Goal: Task Accomplishment & Management: Manage account settings

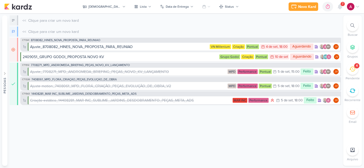
click at [348, 26] on div at bounding box center [352, 26] width 12 height 12
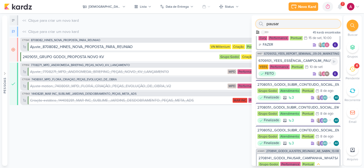
scroll to position [133, 0]
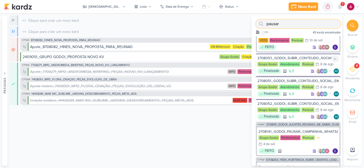
type input "pausar"
click at [294, 58] on div "2708053_GODOI_SUBIR_CONTEUDO_SOCIAL_EM_PERFORMANCE_VITAL" at bounding box center [297, 58] width 81 height 5
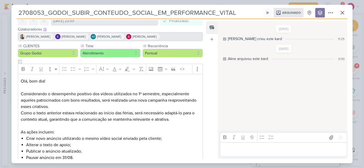
scroll to position [78, 0]
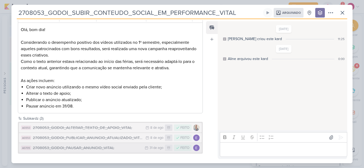
click at [108, 148] on div "2708053_GODOI_PAUSAR_ANUNCIO_VITAL" at bounding box center [87, 148] width 109 height 6
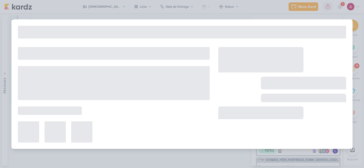
type input "2708053_GODOI_PAUSAR_ANUNCIO_VITAL"
type input "[DATE] 23:59"
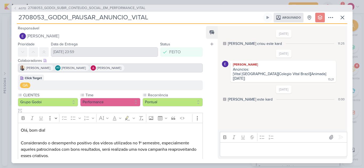
scroll to position [41, 0]
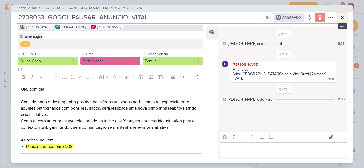
click at [343, 18] on icon at bounding box center [342, 17] width 6 height 6
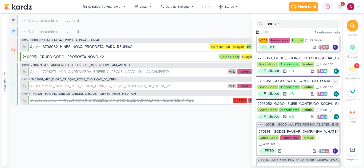
click at [295, 79] on div "2708051_GODOI_SUBIR_CONTEUDO_SOCIAL_EM_PERFORMANCE_AB" at bounding box center [297, 81] width 81 height 5
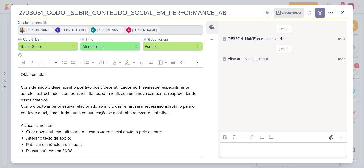
scroll to position [78, 0]
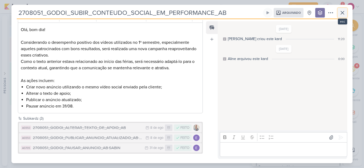
click at [345, 13] on icon at bounding box center [342, 13] width 6 height 6
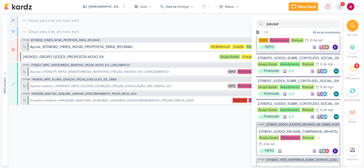
click at [340, 9] on icon at bounding box center [340, 6] width 4 height 5
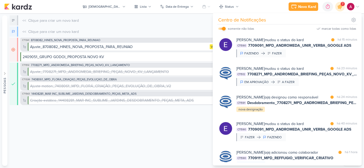
click at [223, 29] on input "checkbox" at bounding box center [224, 29] width 4 height 4
checkbox input "false"
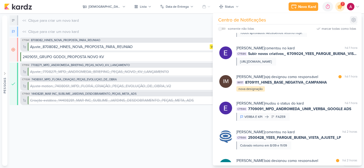
scroll to position [160, 0]
click at [351, 22] on icon at bounding box center [353, 19] width 5 height 5
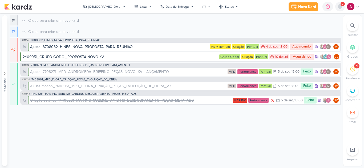
click at [338, 9] on icon at bounding box center [339, 6] width 6 height 6
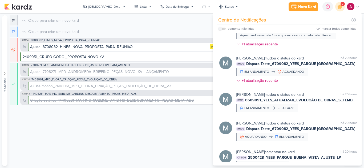
scroll to position [1278, 0]
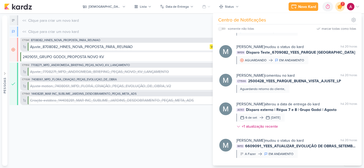
click at [340, 11] on div at bounding box center [340, 7] width 14 height 14
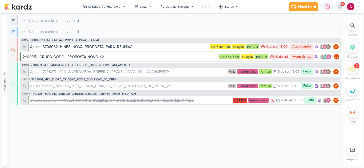
click at [340, 8] on icon at bounding box center [340, 6] width 4 height 5
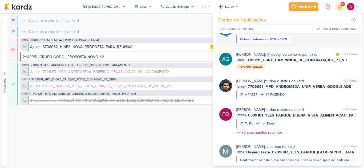
scroll to position [345, 0]
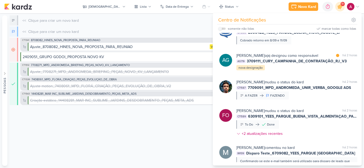
click at [223, 30] on label at bounding box center [221, 29] width 7 height 2
click at [222, 30] on input "checkbox" at bounding box center [220, 29] width 4 height 4
checkbox input "true"
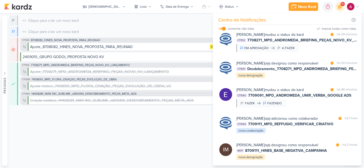
scroll to position [61, 0]
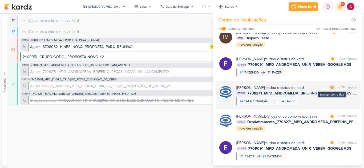
click at [331, 89] on div at bounding box center [331, 87] width 3 height 3
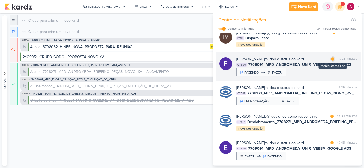
click at [331, 62] on div "marcar como lida" at bounding box center [332, 58] width 5 height 5
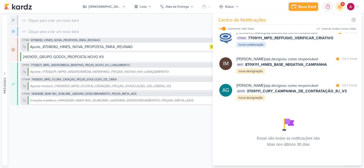
scroll to position [234, 0]
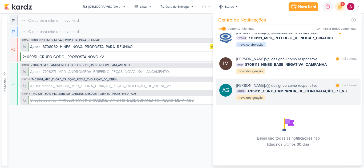
click at [313, 99] on div "[PERSON_NAME] o(a) designou como responsável marcar como lida há 2 horas AG719 …" at bounding box center [296, 92] width 121 height 18
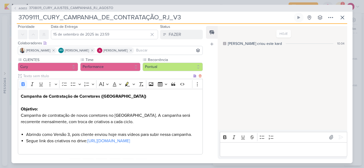
scroll to position [27, 0]
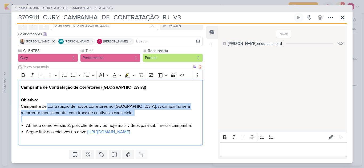
drag, startPoint x: 47, startPoint y: 105, endPoint x: 98, endPoint y: 117, distance: 52.4
click at [98, 117] on div "Campanha de Contratação de Corretores ([GEOGRAPHIC_DATA]) Objetivo: Campanha de…" at bounding box center [110, 113] width 185 height 66
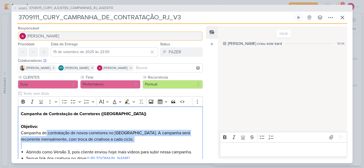
click at [40, 34] on span "[PERSON_NAME]" at bounding box center [43, 36] width 32 height 6
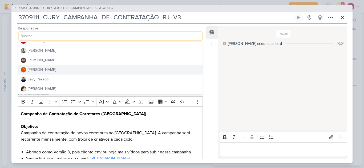
scroll to position [80, 0]
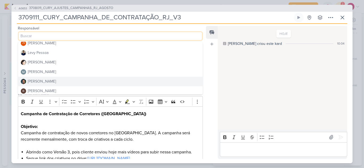
click at [49, 81] on button "[PERSON_NAME]" at bounding box center [110, 82] width 184 height 10
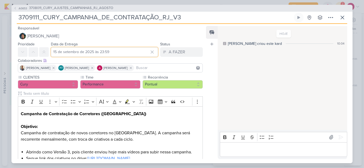
click at [116, 53] on input "15 de setembro de 2025 às 23:59" at bounding box center [104, 52] width 107 height 10
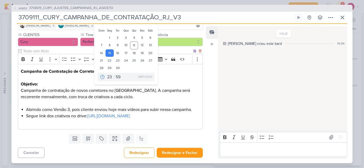
scroll to position [49, 0]
click at [141, 42] on div "12" at bounding box center [142, 46] width 8 height 8
type input "[DATE] 23:59"
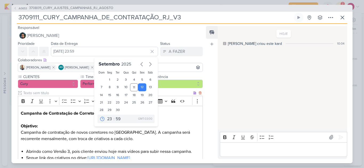
scroll to position [0, 0]
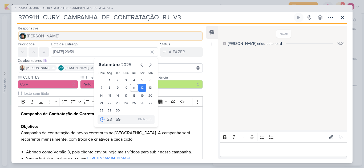
click at [43, 36] on span "[PERSON_NAME]" at bounding box center [43, 36] width 32 height 6
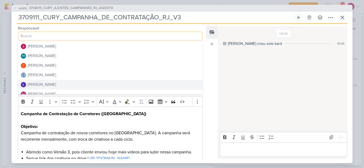
click at [46, 83] on div "[PERSON_NAME]" at bounding box center [42, 85] width 28 height 6
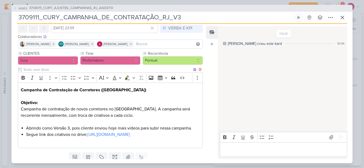
scroll to position [49, 0]
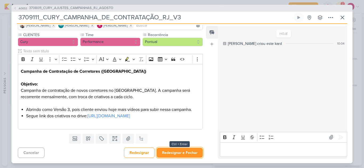
click at [181, 155] on button "Redesignar e Fechar" at bounding box center [180, 153] width 46 height 10
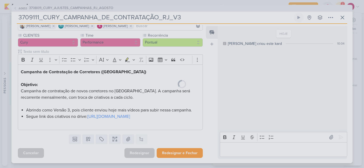
scroll to position [48, 0]
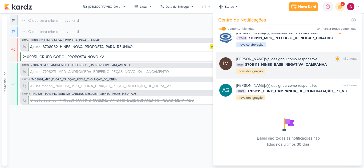
click at [291, 72] on div "[PERSON_NAME] o(a) designou como responsável marcar como lida há 2 horas IM117 …" at bounding box center [296, 65] width 121 height 18
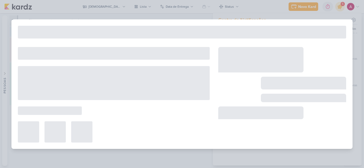
type input "8709111_HINES_BASE_NEGATIVA_CAMPANHA"
type input "[DATE] 18:00"
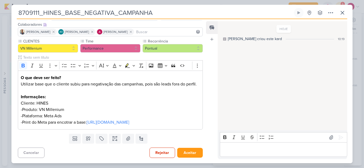
scroll to position [0, 0]
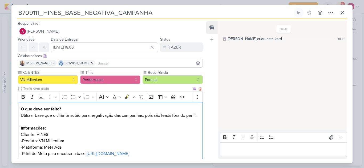
drag, startPoint x: 61, startPoint y: 117, endPoint x: 184, endPoint y: 123, distance: 123.1
click at [184, 119] on p "Utilizar base que o cliente subiu para negativação das campanhas, pois são lead…" at bounding box center [110, 116] width 179 height 6
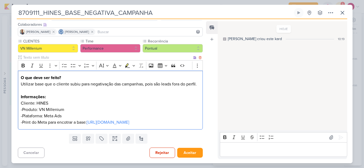
click at [64, 120] on p "-Print do Meta para encotrar a base: [URL][DOMAIN_NAME]" at bounding box center [110, 123] width 179 height 6
click at [0, 0] on lt-span "encontrar" at bounding box center [0, 0] width 0 height 0
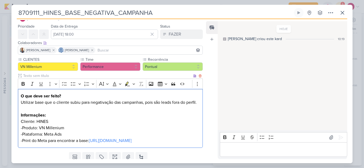
scroll to position [0, 0]
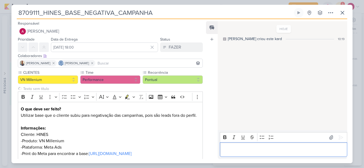
click at [244, 152] on p "Editor editing area: main" at bounding box center [283, 150] width 122 height 6
click at [339, 138] on icon at bounding box center [340, 137] width 5 height 5
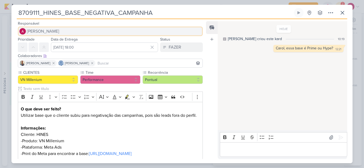
click at [58, 32] on span "[PERSON_NAME]" at bounding box center [43, 31] width 32 height 6
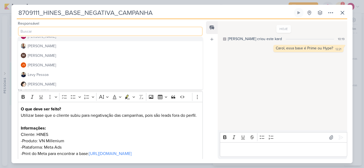
scroll to position [80, 0]
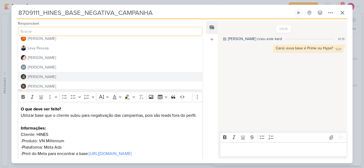
click at [44, 76] on div "[PERSON_NAME]" at bounding box center [42, 77] width 28 height 6
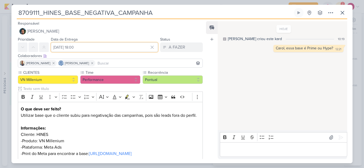
click at [92, 47] on input "[DATE] 18:00" at bounding box center [104, 48] width 107 height 10
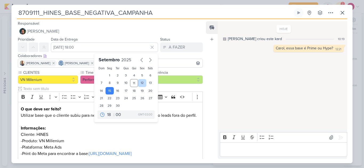
click at [140, 83] on div "12" at bounding box center [142, 83] width 8 height 8
type input "12 de setembro de 2025 às 18:00"
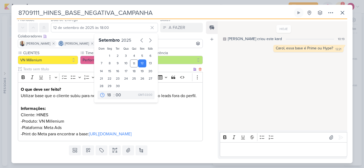
scroll to position [44, 0]
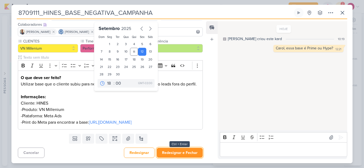
click at [176, 154] on button "Redesignar e Fechar" at bounding box center [180, 153] width 46 height 10
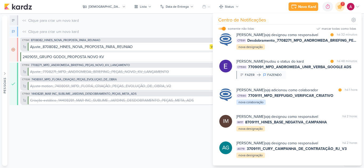
scroll to position [180, 0]
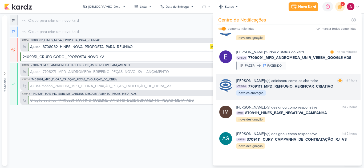
click at [293, 96] on div "[PERSON_NAME] o(a) adicionou como colaborador marcar como lida há 1 hora CT1590…" at bounding box center [296, 87] width 121 height 18
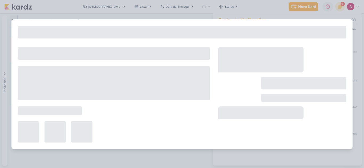
type input "7709111_MPD_REFFUGIO_VERIFICAR_CRIATIVO"
type input "11 de setembro de 2025 às 23:59"
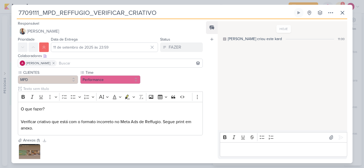
scroll to position [37, 0]
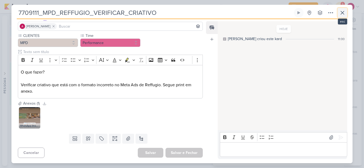
click at [344, 13] on icon at bounding box center [342, 13] width 6 height 6
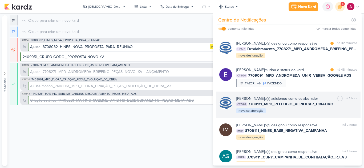
scroll to position [154, 0]
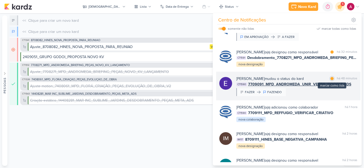
click at [330, 80] on div at bounding box center [331, 78] width 3 height 3
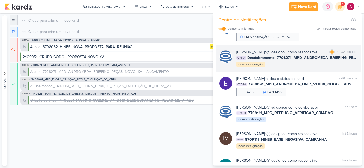
click at [307, 68] on div "[PERSON_NAME] o(a) designou como responsável marcar como lida há 32 minutos CT1…" at bounding box center [296, 59] width 121 height 18
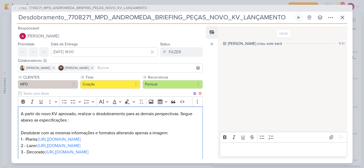
drag, startPoint x: 47, startPoint y: 115, endPoint x: 195, endPoint y: 121, distance: 148.1
click at [195, 121] on p "A partir do novo KV aprovado, realizar o desdobramento para as demais perspecti…" at bounding box center [110, 120] width 179 height 19
click at [76, 120] on p "A partir do novo KV aprovado, realizar o desdobramento para as demais perspecti…" at bounding box center [110, 120] width 179 height 19
click at [57, 122] on p "A partir do novo KV aprovado, realizar o desdobramento para as demais perspecti…" at bounding box center [110, 120] width 179 height 19
click at [0, 0] on lt-em "especificações:" at bounding box center [0, 0] width 0 height 0
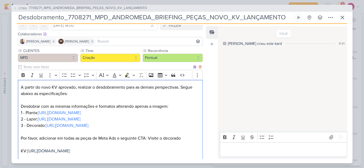
scroll to position [53, 0]
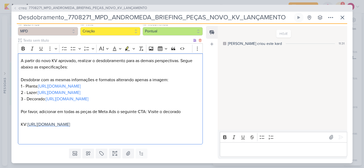
click at [70, 125] on span "[URL][DOMAIN_NAME]" at bounding box center [48, 124] width 43 height 5
click at [78, 98] on link "[URL][DOMAIN_NAME]" at bounding box center [67, 99] width 43 height 5
click at [199, 100] on div "A partir do novo KV aprovado, realizar o desdobramento para as demais perspecti…" at bounding box center [110, 99] width 185 height 91
click at [272, 148] on p "Editor editing area: main" at bounding box center [283, 150] width 122 height 6
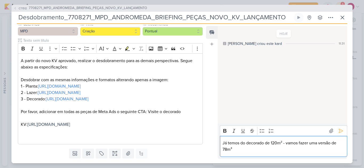
click at [332, 145] on p "Já temos do decorado de 120m² - vamos fazer uma versão de 78m³" at bounding box center [283, 146] width 122 height 13
click at [261, 150] on p "Já temos do decorado de 120m² - vamos fazer uma versão com o living de 78m³" at bounding box center [283, 146] width 122 height 13
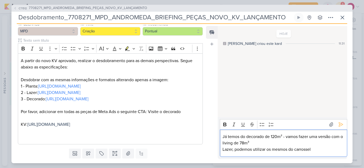
click at [225, 137] on p "Já temos do decorado de 120m² - vamos fazer uma versão com o living de 78m³" at bounding box center [283, 140] width 122 height 13
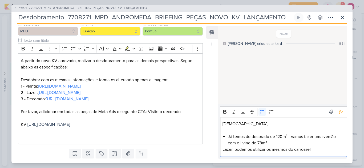
click at [223, 150] on p "Lazer, podemos utilizar os mesmos do carrossel" at bounding box center [283, 150] width 122 height 6
click at [326, 150] on li "Lazer, podemos utilizar os mesmos do carrossel" at bounding box center [286, 150] width 116 height 6
drag, startPoint x: 272, startPoint y: 150, endPoint x: 293, endPoint y: 151, distance: 20.2
click at [293, 151] on li "Lazer, podemos utilizar os mesmos do carrossel" at bounding box center [286, 150] width 116 height 6
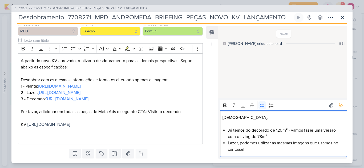
click at [238, 144] on li "Lazer, podemos utilizar as mesmas imagens que usamos no carrossel" at bounding box center [286, 146] width 116 height 13
click at [274, 149] on li "Lazer e planta, podemos utilizar as mesmas imagens que usamos no carrossel" at bounding box center [286, 146] width 116 height 13
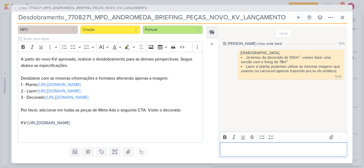
scroll to position [0, 0]
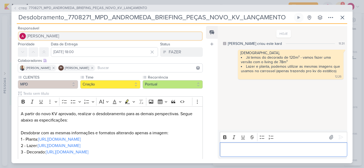
click at [44, 34] on span "[PERSON_NAME]" at bounding box center [43, 36] width 32 height 6
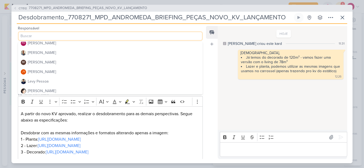
scroll to position [53, 0]
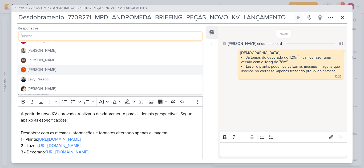
click at [47, 69] on div "[PERSON_NAME]" at bounding box center [42, 70] width 28 height 6
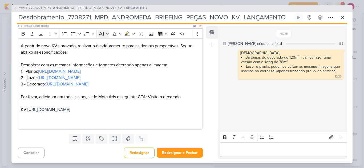
scroll to position [75, 0]
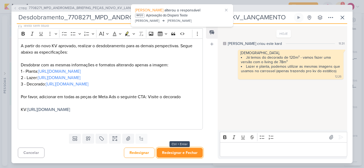
click at [187, 154] on button "Redesignar e Fechar" at bounding box center [180, 153] width 46 height 10
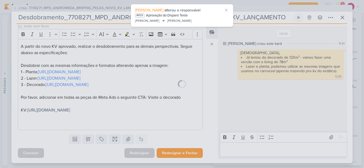
scroll to position [74, 0]
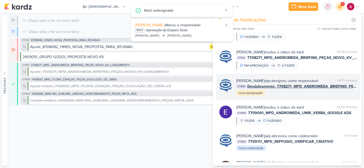
click at [290, 89] on span "Desdobramento_7708271_MPD_ANDROMEDA_BRIEFING_PEÇAS_NOVO_KV_LANÇAMENTO" at bounding box center [302, 87] width 110 height 6
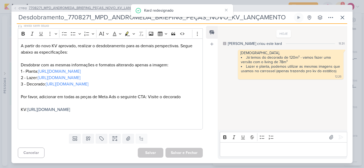
click at [79, 7] on span "7708271_MPD_ANDROMEDA_BRIEFING_PEÇAS_NOVO_KV_LANÇAMENTO" at bounding box center [88, 8] width 118 height 5
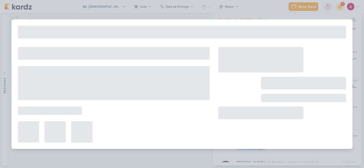
type input "7708271_MPD_ANDROMEDA_BRIEFING_PEÇAS_NOVO_KV_LANÇAMENTO"
type input "[DATE] 18:00"
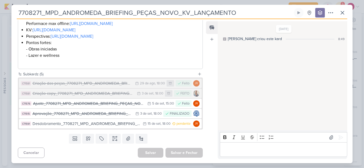
scroll to position [182, 0]
click at [230, 152] on p "Editor editing area: main" at bounding box center [283, 150] width 122 height 6
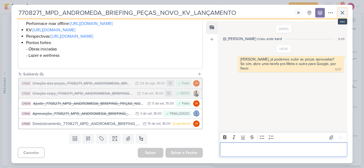
click at [341, 11] on icon at bounding box center [342, 13] width 6 height 6
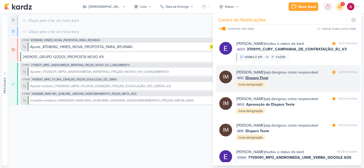
scroll to position [80, 0]
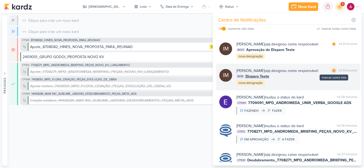
click at [332, 72] on div at bounding box center [333, 70] width 3 height 3
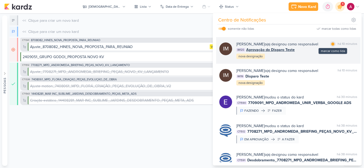
click at [332, 47] on div "marcar como lida" at bounding box center [332, 44] width 5 height 5
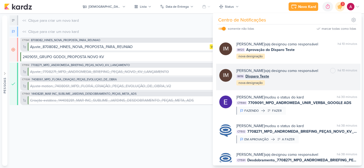
scroll to position [27, 0]
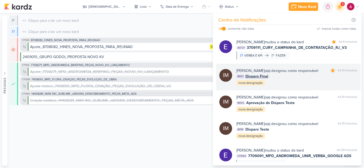
click at [262, 79] on span "Disparo Final" at bounding box center [256, 77] width 23 height 6
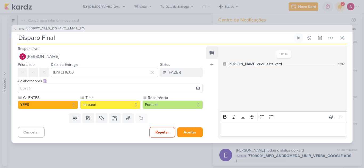
click at [51, 30] on span "66090111_YEES_DISPARO_EMAIL_IPA" at bounding box center [55, 28] width 59 height 5
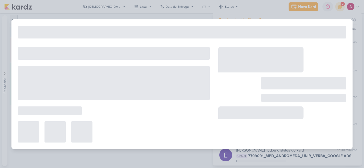
type input "66090111_YEES_DISPARO_EMAIL_IPA"
type input "[DATE] 18:00"
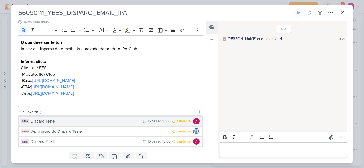
scroll to position [0, 0]
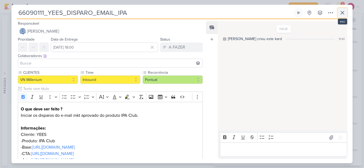
click at [340, 15] on icon at bounding box center [342, 13] width 6 height 6
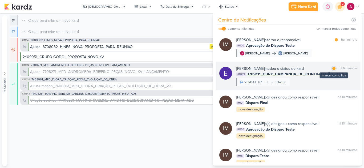
click at [332, 69] on div at bounding box center [333, 68] width 3 height 3
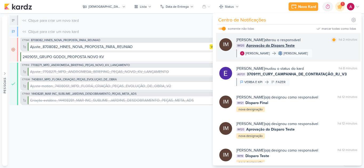
click at [340, 51] on div "[PERSON_NAME] alterou o responsável marcar como lida há 2 minutos IM120 Aprovaç…" at bounding box center [296, 47] width 121 height 20
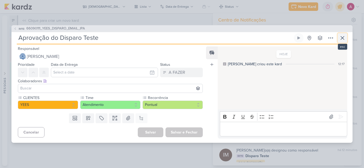
click at [342, 38] on icon at bounding box center [341, 37] width 3 height 3
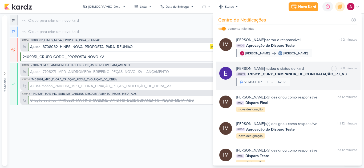
click at [299, 75] on span "3709111_CURY_CAMPANHA_DE_CONTRATAÇÃO_RJ_V3" at bounding box center [296, 75] width 100 height 6
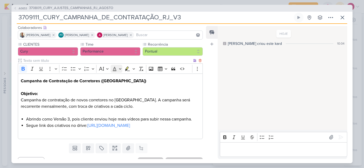
scroll to position [49, 0]
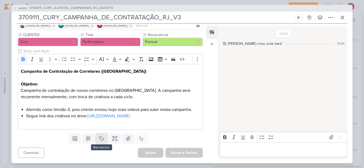
click at [102, 140] on icon at bounding box center [101, 138] width 5 height 5
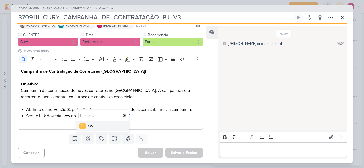
click at [98, 126] on div "QA" at bounding box center [105, 127] width 35 height 6
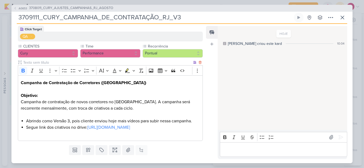
scroll to position [67, 0]
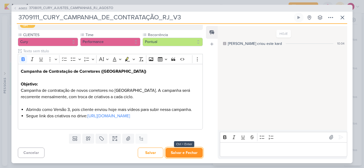
click at [187, 155] on button "Salvar e Fechar" at bounding box center [183, 153] width 37 height 10
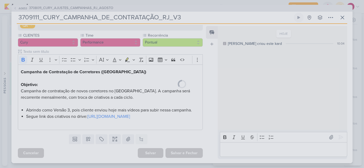
scroll to position [66, 0]
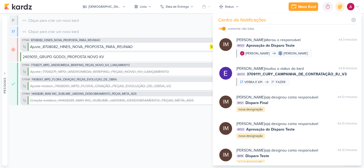
click at [269, 7] on div "Novo Kard Ctrl + k 0h0m Sessão desligada... Hoje 0h0m Semana 0h0m Mês 0h0m" at bounding box center [181, 6] width 355 height 13
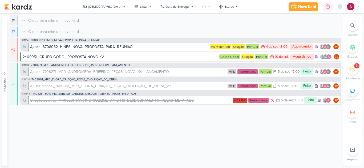
click at [353, 25] on icon at bounding box center [352, 25] width 4 height 4
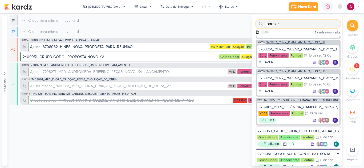
scroll to position [80, 0]
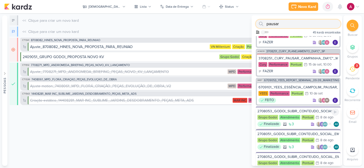
type input "pausar"
click at [298, 109] on div "2708053_GODOI_SUBIR_CONTEUDO_SOCIAL_EM_PERFORMANCE_VITAL" at bounding box center [297, 111] width 81 height 5
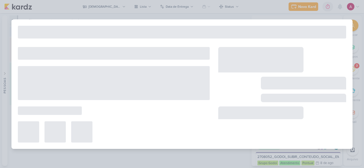
type input "2708053_GODOI_SUBIR_CONTEUDO_SOCIAL_EM_PERFORMANCE_VITAL"
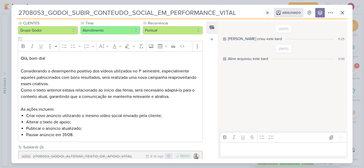
scroll to position [78, 0]
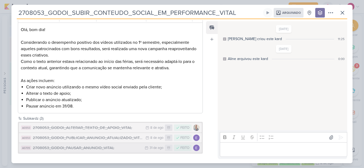
click at [92, 147] on div "2708053_GODOI_PAUSAR_ANUNCIO_VITAL" at bounding box center [87, 148] width 109 height 6
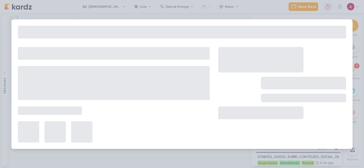
type input "2708053_GODOI_PAUSAR_ANUNCIO_VITAL"
type input "[DATE] 23:59"
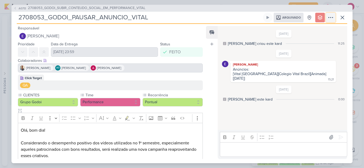
click at [330, 18] on icon at bounding box center [330, 17] width 6 height 6
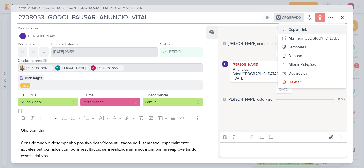
click at [307, 30] on div "Copiar Link" at bounding box center [297, 30] width 18 height 6
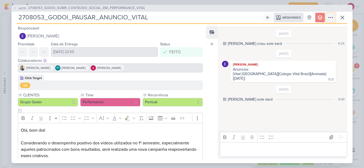
click at [328, 19] on icon at bounding box center [330, 17] width 6 height 6
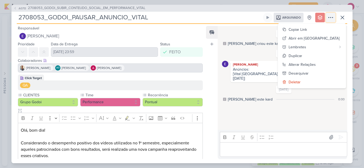
click at [332, 20] on icon at bounding box center [330, 17] width 6 height 6
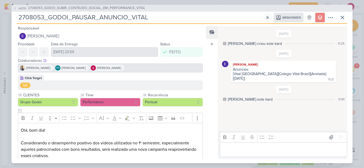
scroll to position [41, 0]
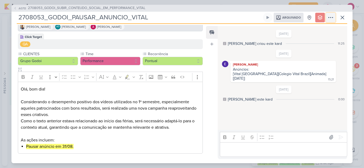
click at [327, 21] on button at bounding box center [331, 18] width 10 height 10
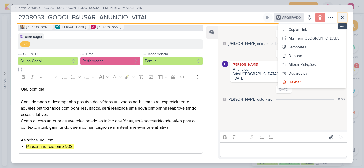
click at [340, 17] on icon at bounding box center [342, 17] width 6 height 6
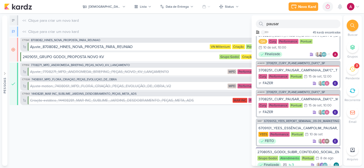
scroll to position [0, 0]
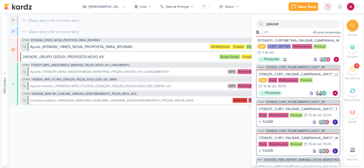
click at [119, 130] on div "[DEMOGRAPHIC_DATA] visão Caixa de Entrada A caixa de entrada mostra todos os ka…" at bounding box center [176, 90] width 332 height 151
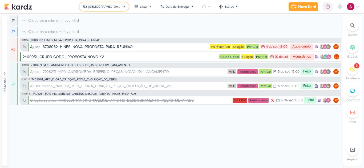
click at [99, 7] on button "[DEMOGRAPHIC_DATA]" at bounding box center [103, 6] width 49 height 9
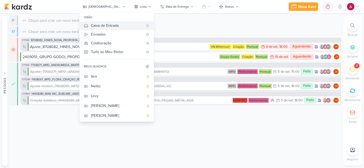
click at [108, 22] on button "Caixa de Entrada" at bounding box center [117, 25] width 74 height 9
